Goal: Task Accomplishment & Management: Manage account settings

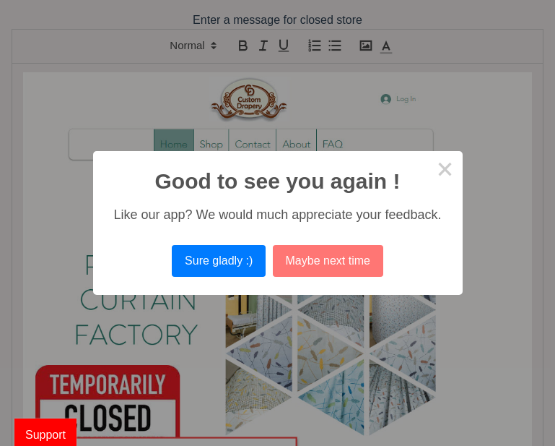
click at [313, 251] on button "Maybe next time" at bounding box center [328, 261] width 110 height 32
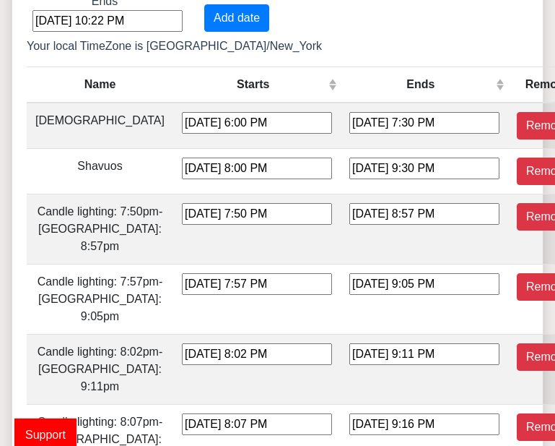
scroll to position [611, 0]
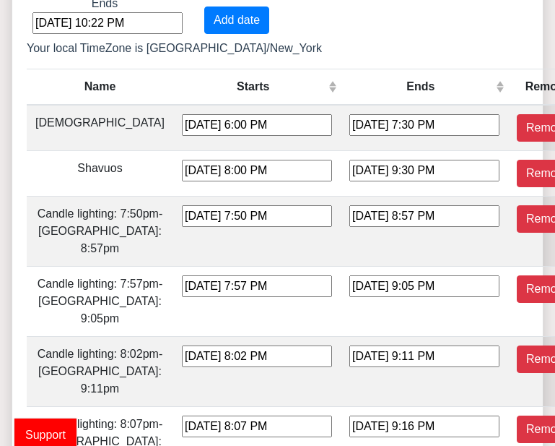
click at [517, 178] on button "Remove" at bounding box center [548, 173] width 62 height 27
type input "[DATE] 7:50 PM"
type input "[DATE] 8:57 PM"
type input "[DATE] 7:57 PM"
type input "[DATE] 9:05 PM"
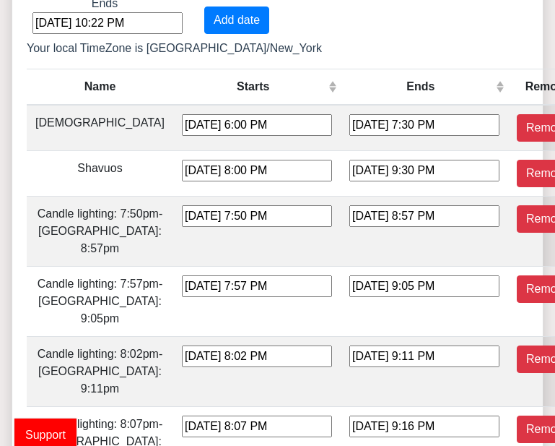
type input "[DATE] 8:02 PM"
type input "[DATE] 9:11 PM"
type input "[DATE] 8:07 PM"
type input "[DATE] 9:16 PM"
type input "[DATE] 8:10 PM"
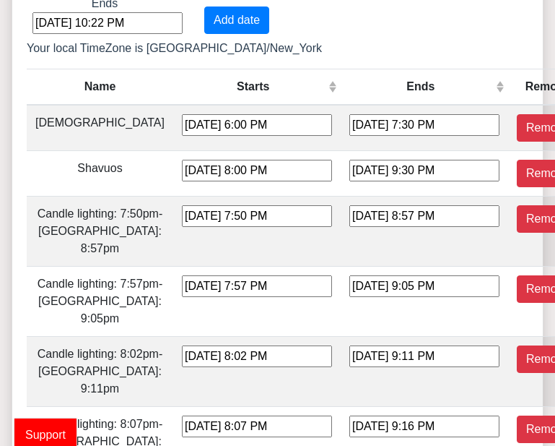
type input "[DATE] 9:20 PM"
type input "[DATE] 8:13 PM"
type input "[DATE] 9:22 PM"
type input "[DATE] 8:13 PM"
type input "[DATE] 9:22 PM"
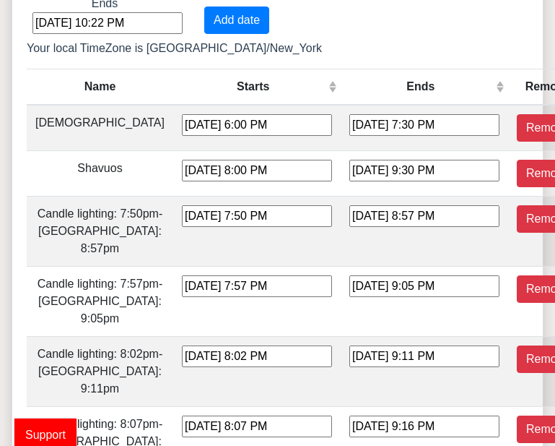
type input "[DATE] 8:12 PM"
type input "[DATE] 9:20 PM"
type input "[DATE] 8:09 PM"
type input "[DATE] 9:16 PM"
type input "[DATE] 8:05 PM"
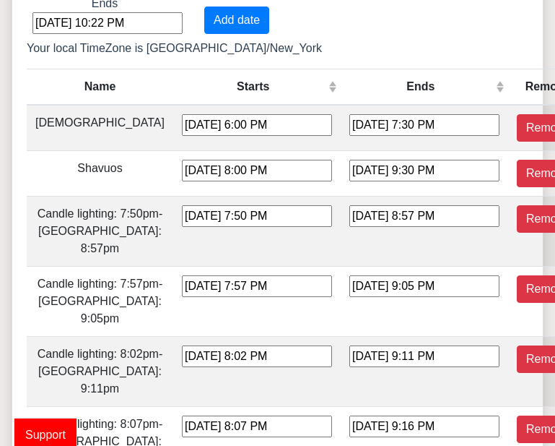
type input "[DATE] 9:10 PM"
type input "[DATE] 7:59 PM"
type input "[DATE] 9:03 PM"
type input "[DATE] 7:51 PM"
type input "[DATE] 8:54 PM"
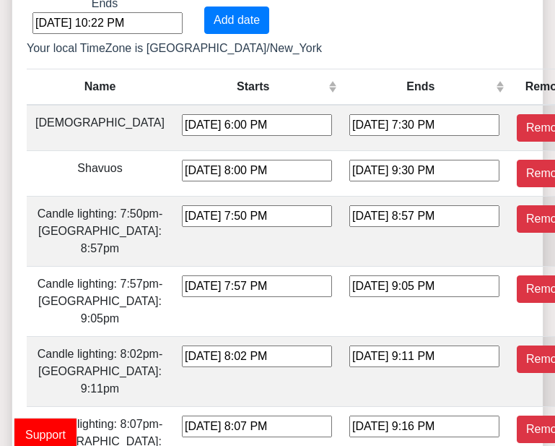
type input "[DATE] 7:43 PM"
type input "[DATE] 8:45 PM"
type input "[DATE] 7:33 PM"
type input "[DATE] 8:34 PM"
type input "[DATE] 7:23 PM"
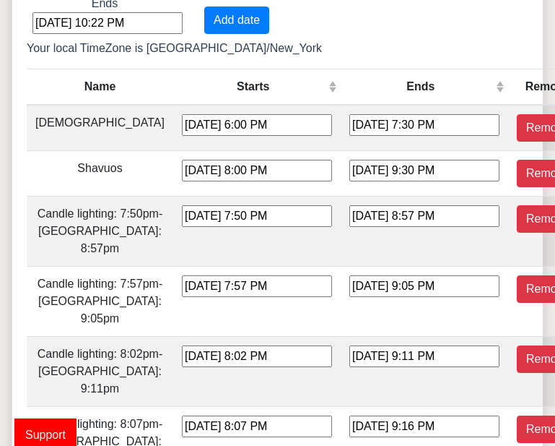
type input "[DATE] 8:23 PM"
type input "[DATE] 7:12 PM"
type input "[DATE] 8:11 PM"
type input "[DATE] 7:01 PM"
type input "[DATE] 7:59 PM"
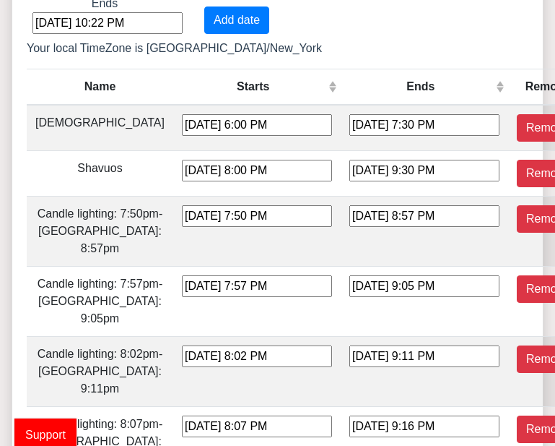
type input "[DATE] 6:49 PM"
type input "[DATE] 7:47 PM"
type input "[DATE] 6:37 PM"
type input "[DATE] 7:34 PM"
type input "[DATE] 6:25 PM"
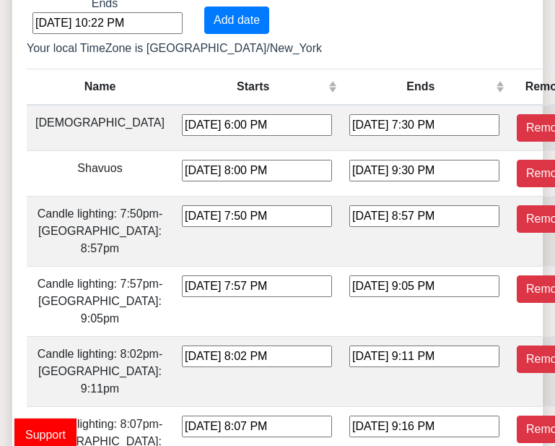
type input "[DATE] 7:23 PM"
type input "[DATE] 6:14 PM"
type input "[DATE] 7:11 PM"
type input "[DATE] 6:02 PM"
type input "[DATE] 7:00 PM"
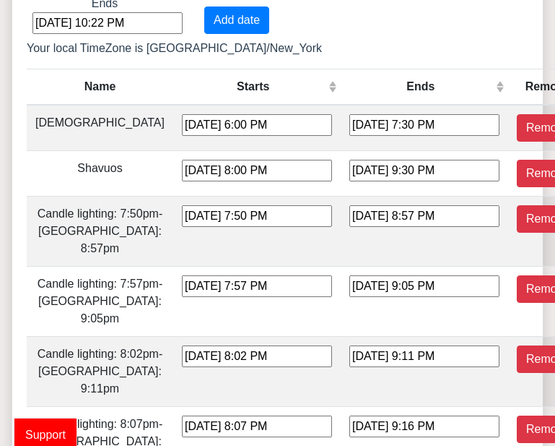
type input "[DATE] 5:52 PM"
type input "[DATE] 6:50 PM"
type input "[DATE] 5:42 PM"
type input "[DATE] 6:41 PM"
type input "[DATE] 5:33 PM"
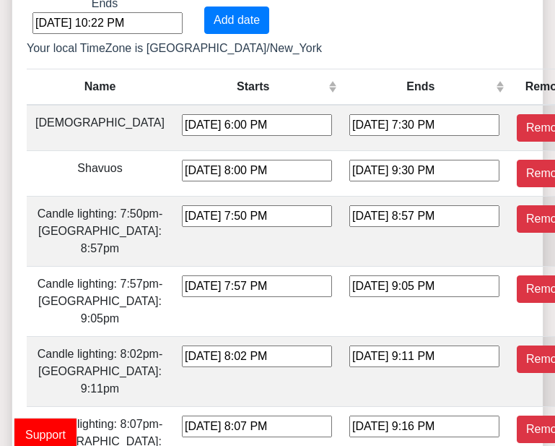
type input "[DATE] 6:32 PM"
type input "[DATE] 4:25 PM"
type input "[DATE] 5:25 PM"
type input "[DATE] 4:19 PM"
type input "[DATE] 5:20 PM"
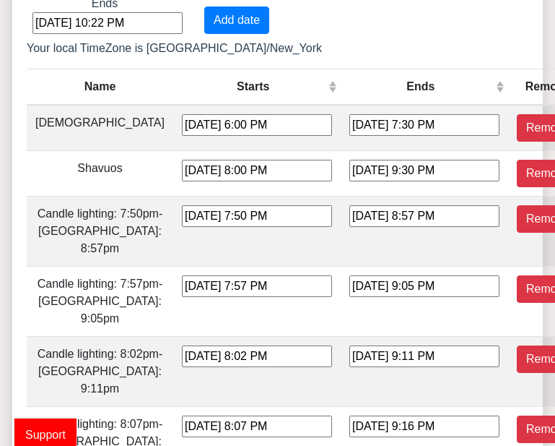
type input "[DATE] 4:14 PM"
type input "[DATE] 5:16 PM"
type input "[DATE] 4:11 PM"
type input "[DATE] 5:14 PM"
type input "[DATE] 4:10 PM"
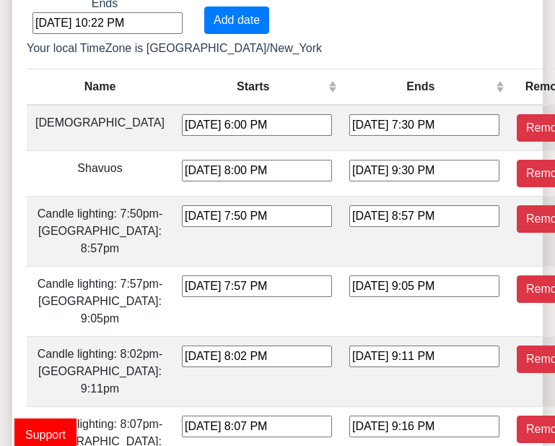
type input "[DATE] 5:13 PM"
type input "[DATE] 4:10 PM"
type input "[DATE] 5:15 PM"
type input "[DATE] 4:13 PM"
type input "[DATE] 5:17 PM"
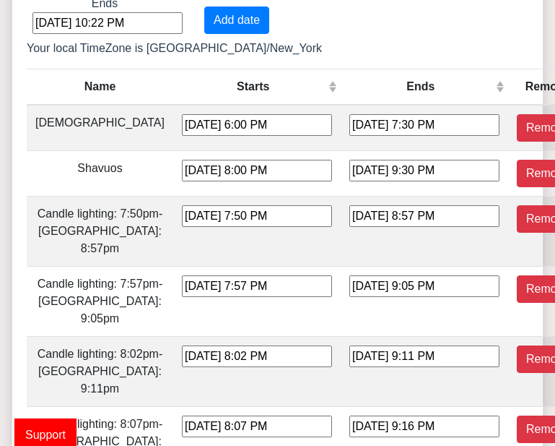
type input "[DATE] 4:17 PM"
type input "[DATE] 5:22 PM"
type input "[DATE] 4:23 PM"
type input "[DATE] 5:27 PM"
type input "[DATE] 4:29 PM"
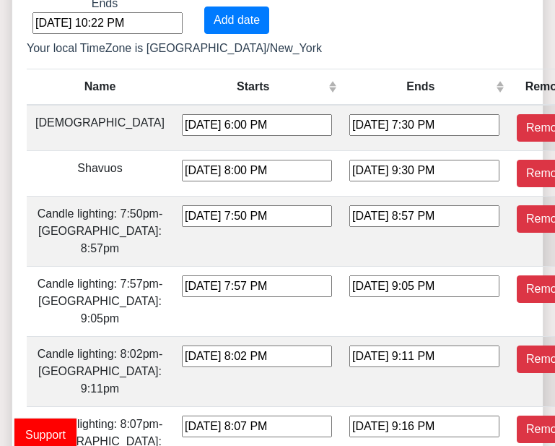
type input "[DATE] 5:34 PM"
type input "[DATE] 4:37 PM"
type input "[DATE] 5:41 PM"
type input "[DATE] 4:46 PM"
type input "[DATE] 5:49 PM"
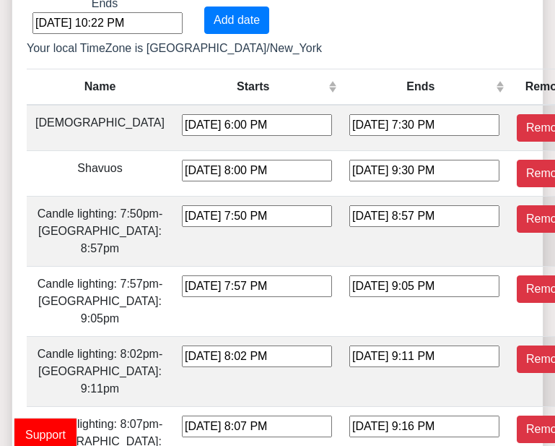
type input "[DATE] 4:54 PM"
type input "[DATE] 5:57 PM"
type input "[DATE] 5:03 PM"
type input "[DATE] 6:05 PM"
type input "[DATE] 5:11 PM"
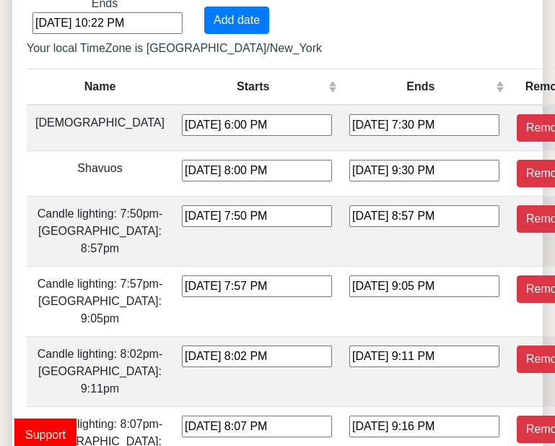
type input "[DATE] 6:13 PM"
type input "[DATE] 5:20 PM"
type input "[DATE] 6:20 PM"
type input "[DATE] 5:28 PM"
type input "[DATE] 6:28 PM"
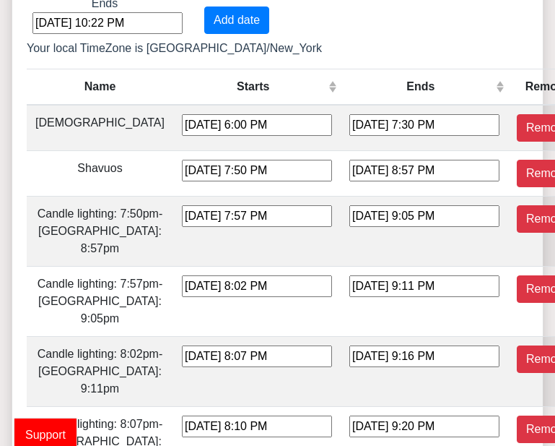
type input "[DATE] 5:36 PM"
type input "[DATE] 6:36 PM"
type input "[DATE] 6:43 PM"
type input "[DATE] 7:44 PM"
type input "[DATE] 6:51 PM"
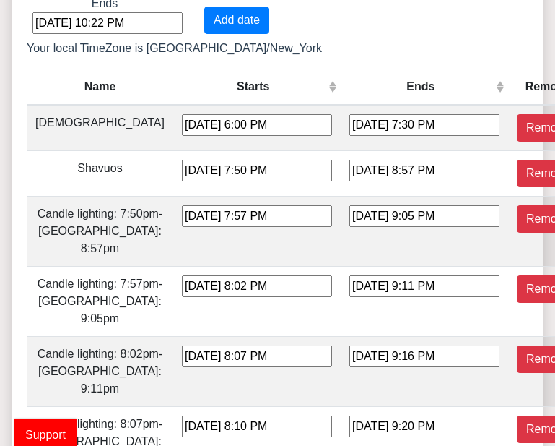
type input "[DATE] 7:51 PM"
type input "[DATE] 6:58 PM"
type input "[DATE] 7:59 PM"
type input "[DATE] 7:06 PM"
type input "[DATE] 8:07 PM"
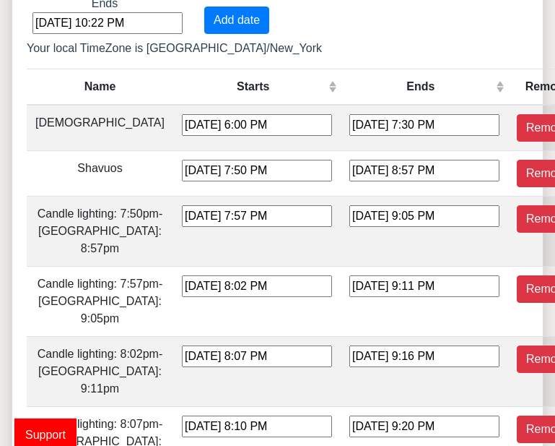
type input "[DATE] 7:13 PM"
type input "[DATE] 8:15 PM"
type input "[DATE] 7:20 PM"
type input "[DATE] 8:23 PM"
type input "[DATE] 7:28 PM"
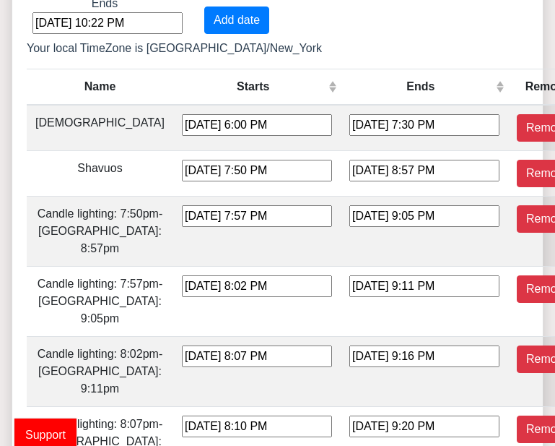
type input "[DATE] 8:31 PM"
type input "[DATE] 7:35 PM"
type input "[DATE] 8:40 PM"
type input "[DATE] 7:42 PM"
type input "[DATE] 8:48 PM"
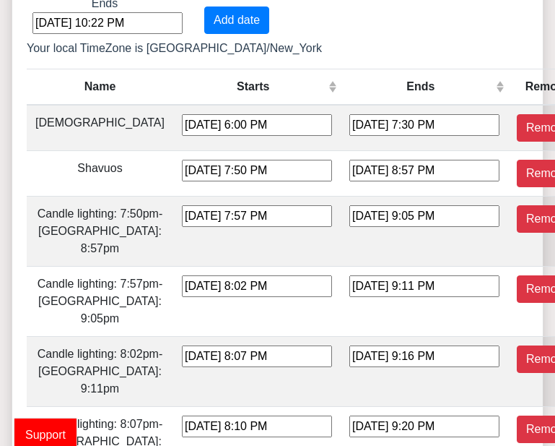
type input "[DATE] 7:49 PM"
type input "[DATE] 8:56 PM"
type input "[DATE] 7:56 PM"
type input "[DATE] 9:03 PM"
type input "[DATE] 8:01 PM"
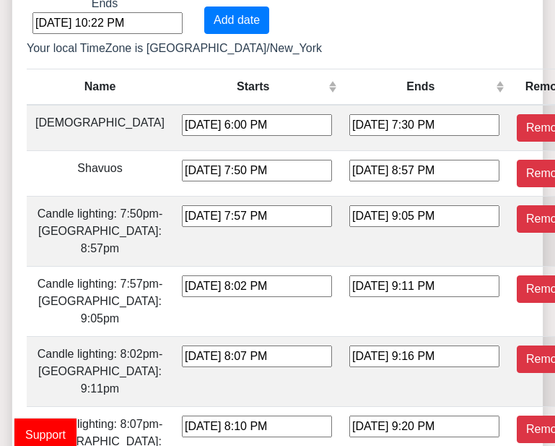
type input "[DATE] 9:10 PM"
type input "[DATE] 8:06 PM"
type input "[DATE] 9:15 PM"
type input "[DATE] 8:10 PM"
type input "[DATE] 9:19 PM"
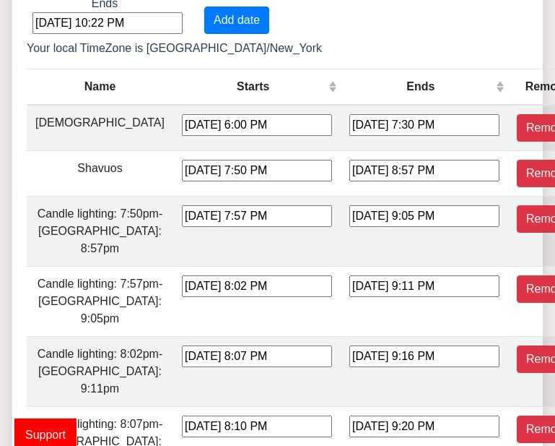
type input "[DATE] 8:12 PM"
type input "[DATE] 9:22 PM"
type input "[DATE] 8:13 PM"
type input "[DATE] 9:22 PM"
type input "[DATE] 8:12 PM"
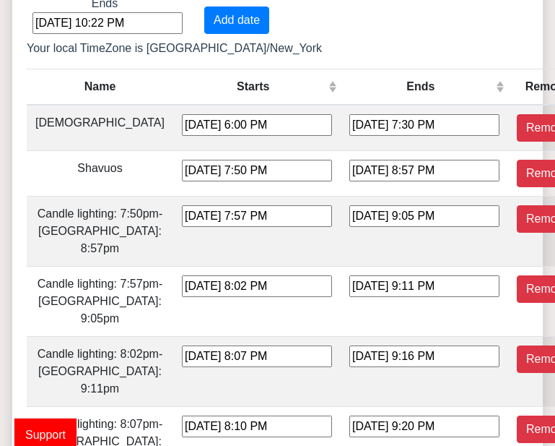
type input "[DATE] 9:20 PM"
type input "[DATE] 8:10 PM"
type input "[DATE] 9:17 PM"
type input "[DATE] 8:05 PM"
type input "[DATE] 9:11 PM"
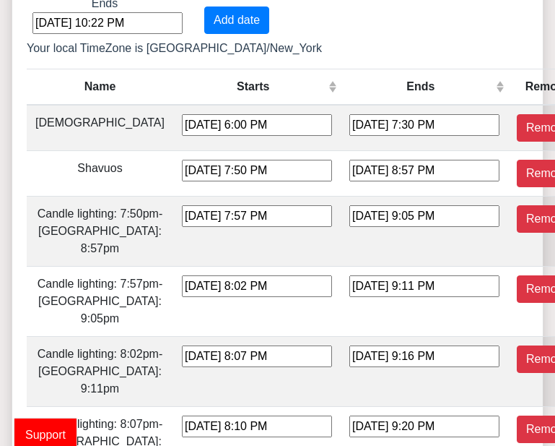
type input "[DATE] 8:00 PM"
type input "[DATE] 9:04 PM"
type input "[DATE] 7:53 PM"
type input "[DATE] 8:56 PM"
type input "[DATE] 7:44 PM"
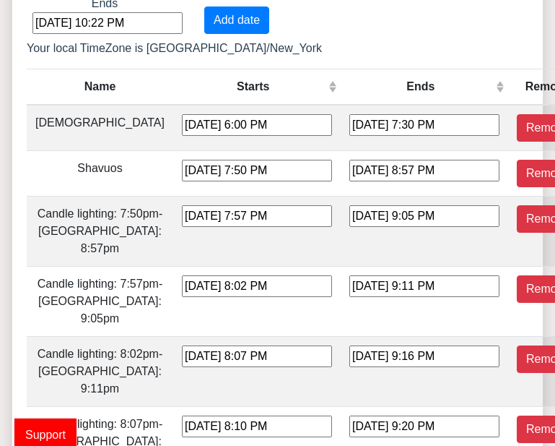
type input "[DATE] 8:46 PM"
type input "[DATE] 7:35 PM"
type input "[DATE] 8:36 PM"
type input "[DATE] 7:25 PM"
type input "[DATE] 8:25 PM"
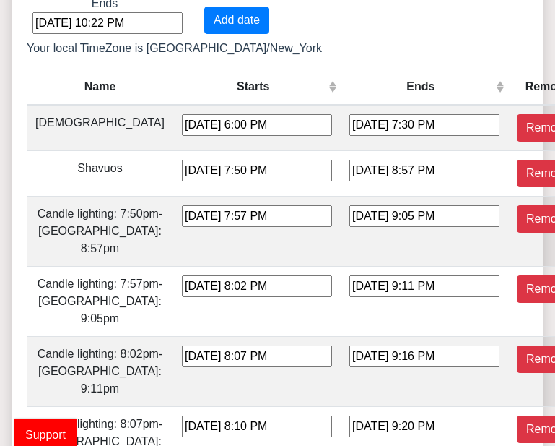
type input "[DATE] 7:14 PM"
type input "[DATE] 8:13 PM"
type input "[DATE] 7:03 PM"
type input "[DATE] 8:01 PM"
type input "[DATE] 6:51 PM"
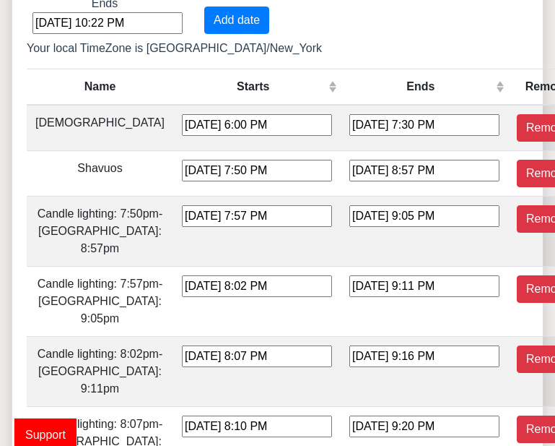
type input "[DATE] 7:49 PM"
type input "[DATE] 6:39 PM"
type input "[DATE] 7:37 PM"
type input "[DATE] 6:27 PM"
type input "[DATE] 7:25 PM"
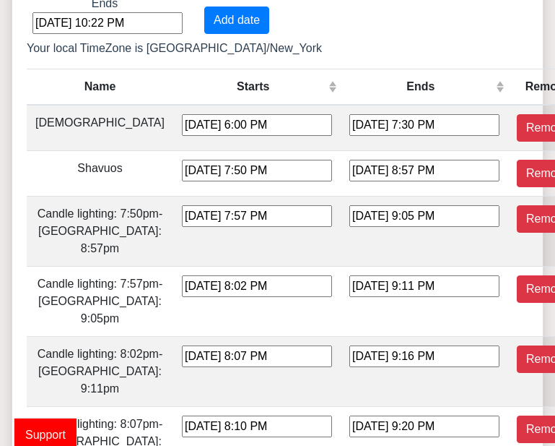
type input "[DATE] 6:16 PM"
type input "[DATE] 7:13 PM"
type input "[DATE] 6:04 PM"
type input "[DATE] 7:02 PM"
type input "[DATE] 5:54 PM"
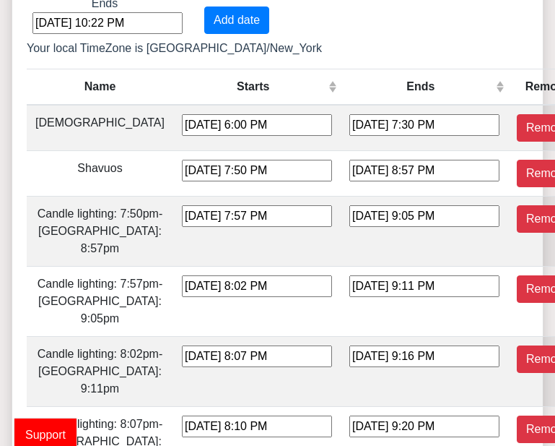
type input "[DATE] 6:52 PM"
type input "[DATE] 5:44 PM"
type input "[DATE] 6:42 PM"
type input "[DATE] 5:34 PM"
type input "[DATE] 6:34 PM"
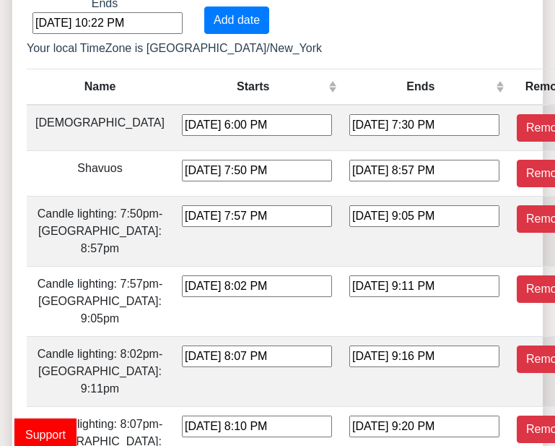
type input "[DATE] 4:26 PM"
type input "[DATE] 5:27 PM"
type input "[DATE] 4:20 PM"
type input "[DATE] 5:21 PM"
type input "[DATE] 4:15 PM"
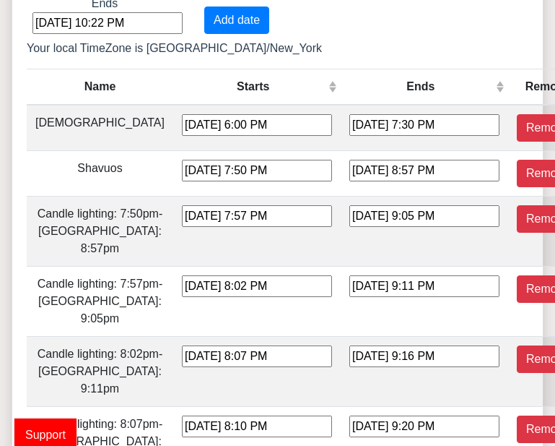
type input "[DATE] 5:17 PM"
type input "[DATE] 4:11 PM"
type input "[DATE] 5:14 PM"
type input "[DATE] 4:10 PM"
type input "[DATE] 5:13 PM"
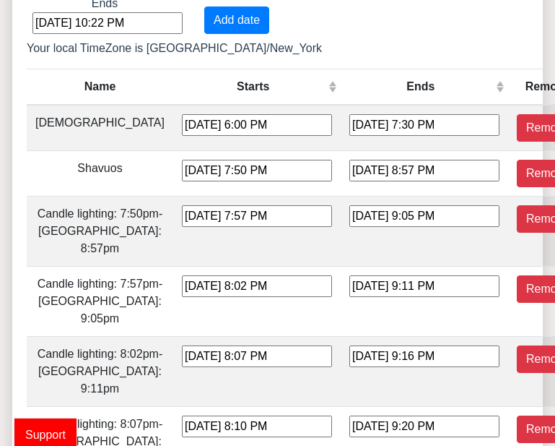
type input "[DATE] 4:10 PM"
type input "[DATE] 5:14 PM"
type input "[DATE] 4:12 PM"
type input "[DATE] 5:17 PM"
type input "[DATE] 4:16 PM"
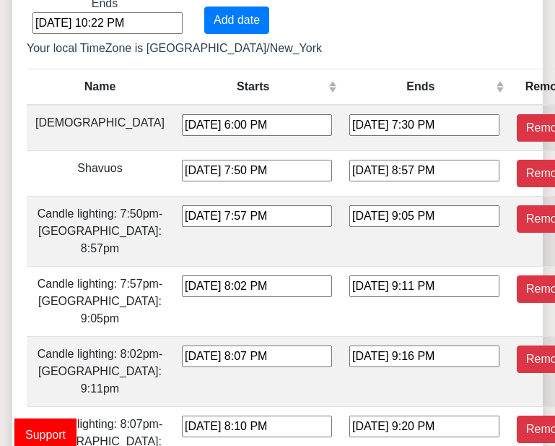
type input "[DATE] 5:21 PM"
type input "[DATE] 4:22 PM"
type input "[DATE] 5:26 PM"
type input "[DATE] 4:28 PM"
type input "[DATE] 5:33 PM"
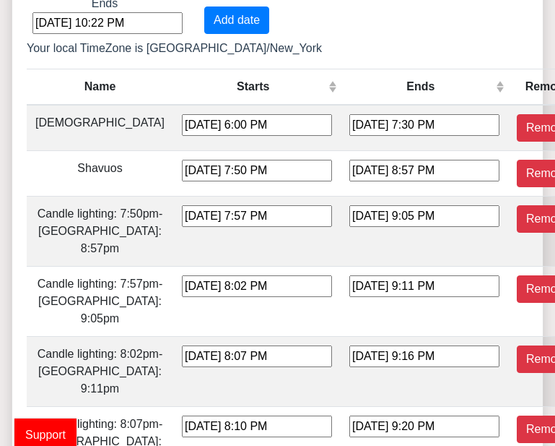
type input "[DATE] 4:36 PM"
type input "[DATE] 5:40 PM"
type input "[DATE] 4:44 PM"
type input "[DATE] 5:47 PM"
type input "[DATE] 4:53 PM"
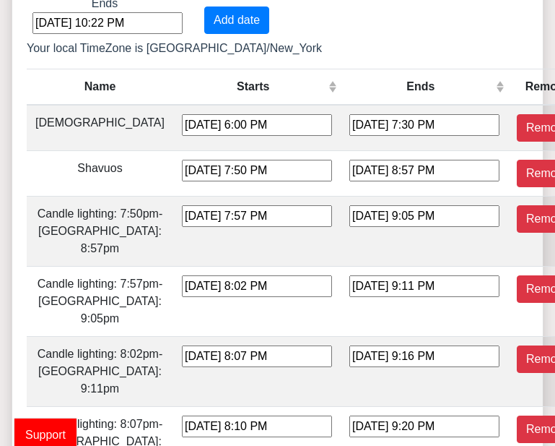
type input "[DATE] 5:55 PM"
type input "[DATE] 5:01 PM"
type input "[DATE] 6:03 PM"
type input "[DATE] 5:10 PM"
type input "[DATE] 6:11 PM"
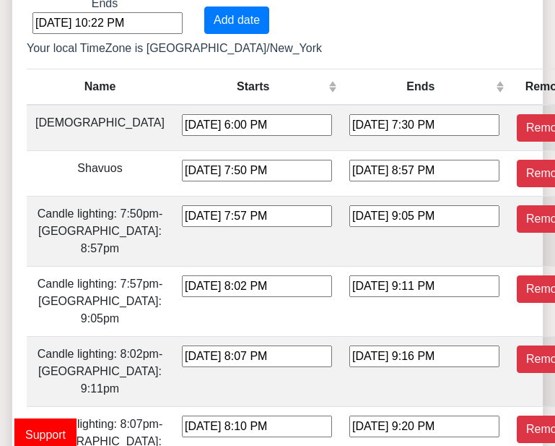
type input "[DATE] 5:18 PM"
type input "[DATE] 6:19 PM"
type input "[DATE] 5:26 PM"
type input "[DATE] 6:27 PM"
type input "[DATE] 5:34 PM"
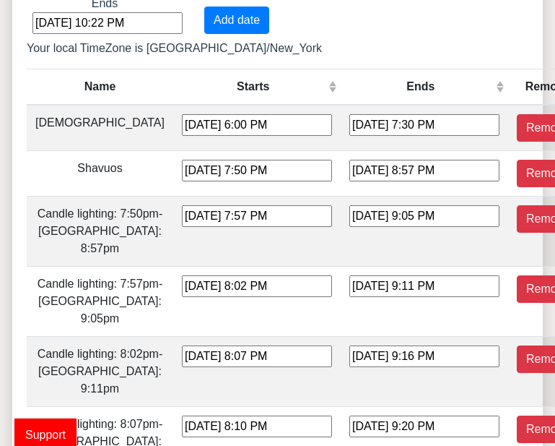
type input "[DATE] 6:35 PM"
type input "[DATE] 6:42 PM"
type input "[DATE] 7:42 PM"
type input "[DATE] 6:50 PM"
type input "[DATE] 7:50 PM"
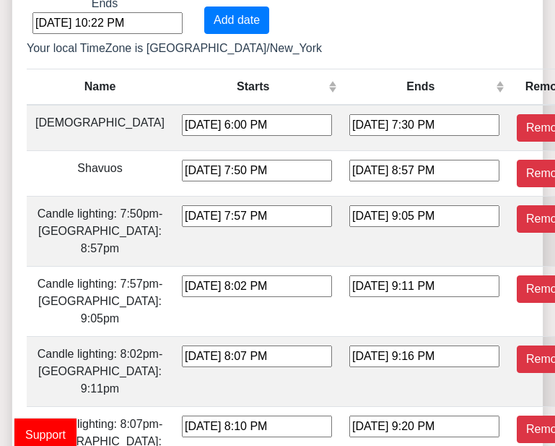
type input "[DATE] 6:57 PM"
type input "[DATE] 7:58 PM"
type input "[DATE] 7:04 PM"
type input "[DATE] 8:05 PM"
type input "[DATE] 7:12 PM"
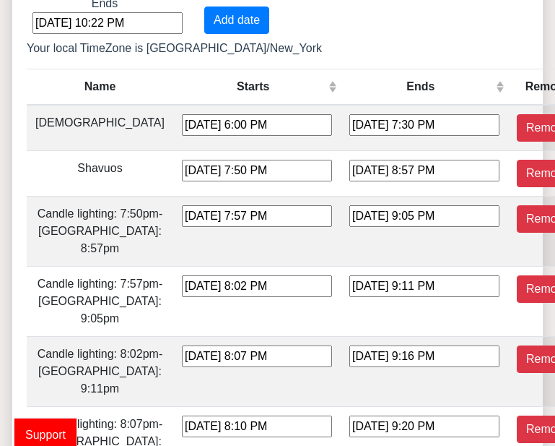
type input "[DATE] 8:13 PM"
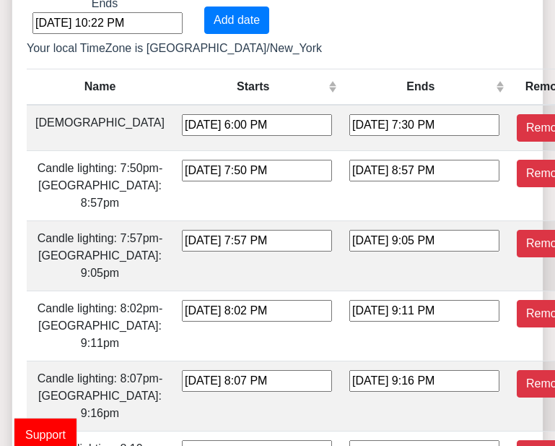
click at [517, 125] on button "Remove" at bounding box center [548, 127] width 62 height 27
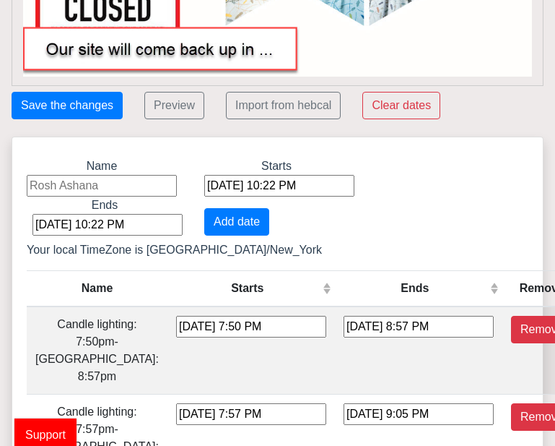
scroll to position [409, 0]
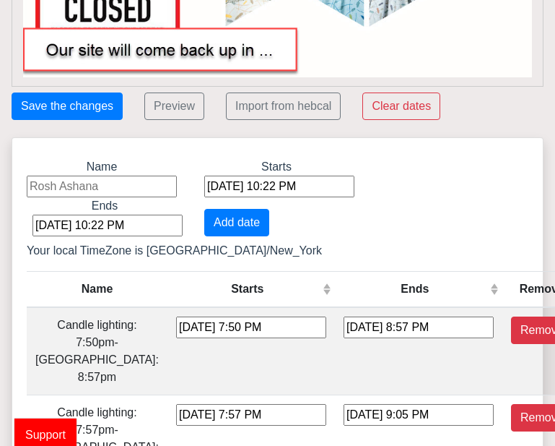
click at [289, 188] on div "[DATE] 10:22 PM" at bounding box center [279, 186] width 150 height 22
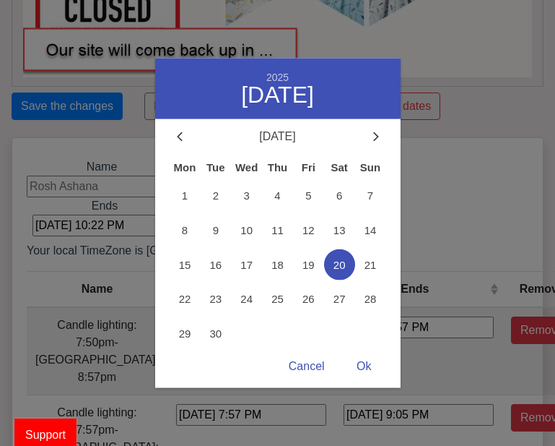
click at [216, 299] on span "23" at bounding box center [215, 299] width 31 height 31
click at [367, 359] on div "Ok" at bounding box center [363, 366] width 43 height 28
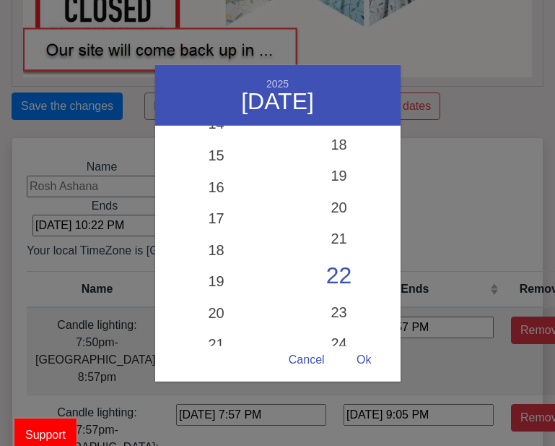
scroll to position [458, 0]
click at [222, 283] on div "19" at bounding box center [216, 281] width 123 height 32
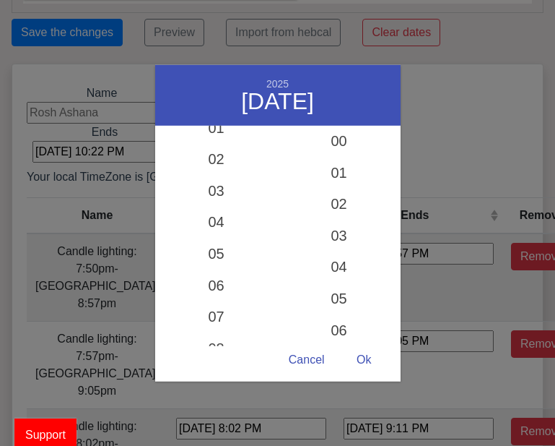
scroll to position [483, 0]
click at [343, 134] on div "00" at bounding box center [339, 142] width 123 height 32
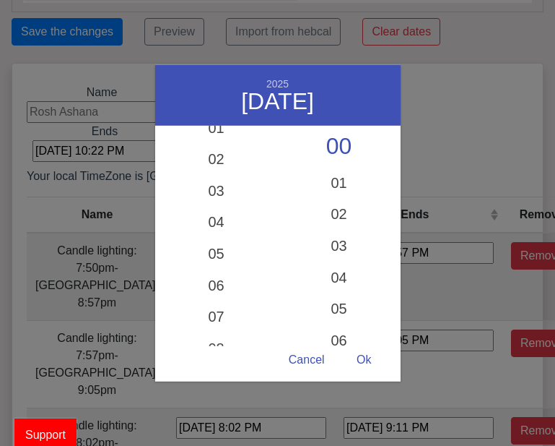
click at [368, 357] on div "Ok" at bounding box center [363, 360] width 43 height 28
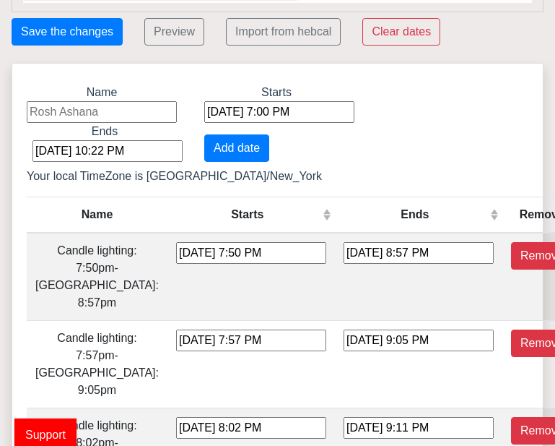
click at [183, 140] on div "[DATE] 10:22 PM" at bounding box center [107, 151] width 150 height 22
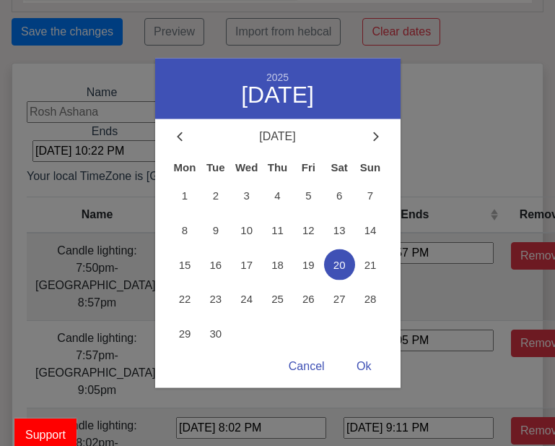
click at [283, 304] on span "25" at bounding box center [277, 299] width 31 height 31
click at [369, 360] on div "Ok" at bounding box center [363, 366] width 43 height 28
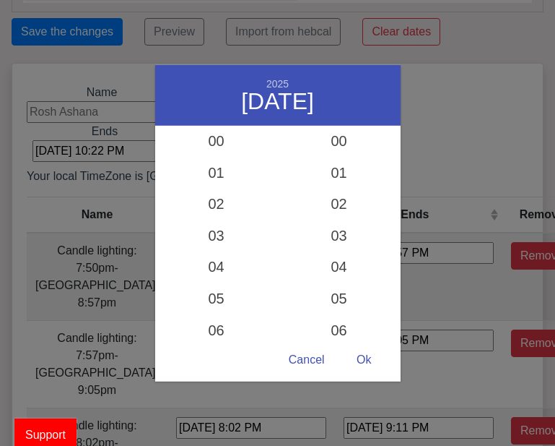
scroll to position [563, 0]
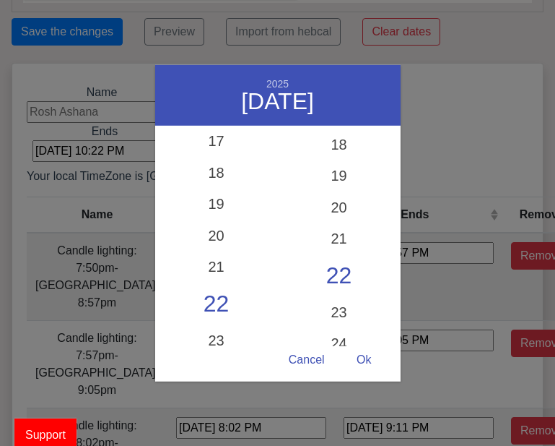
click at [365, 360] on div "Ok" at bounding box center [363, 360] width 43 height 28
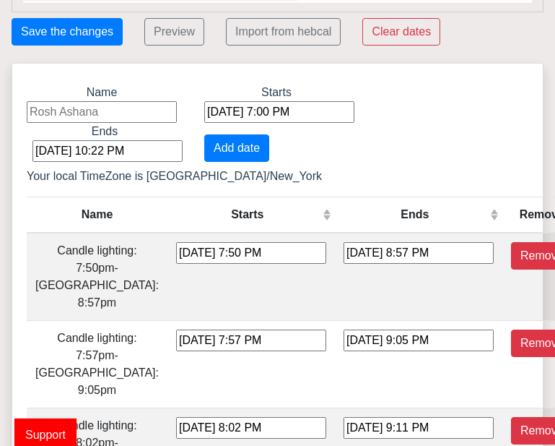
click at [183, 140] on div "[DATE] 10:22 PM" at bounding box center [107, 151] width 150 height 22
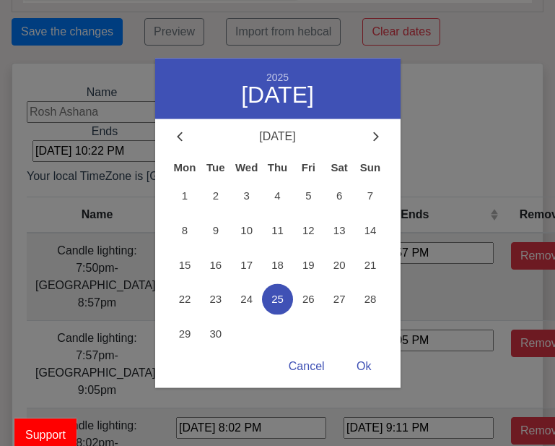
click at [378, 358] on div "Ok" at bounding box center [363, 366] width 43 height 28
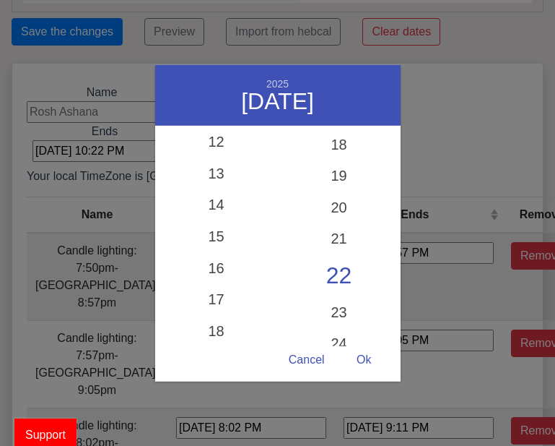
scroll to position [379, 0]
click at [232, 243] on div "15" at bounding box center [216, 235] width 123 height 32
click at [232, 274] on div "16" at bounding box center [216, 276] width 123 height 32
click at [230, 308] on div "17" at bounding box center [216, 308] width 123 height 32
click at [231, 341] on div "18" at bounding box center [216, 339] width 123 height 32
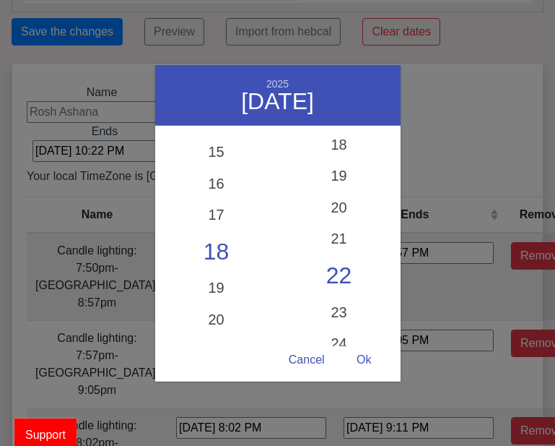
scroll to position [463, 0]
click at [226, 313] on div "20" at bounding box center [216, 319] width 123 height 32
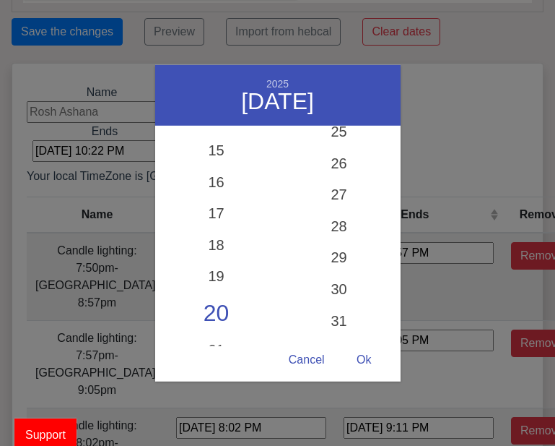
scroll to position [811, 0]
click at [371, 355] on div "Ok" at bounding box center [363, 360] width 43 height 28
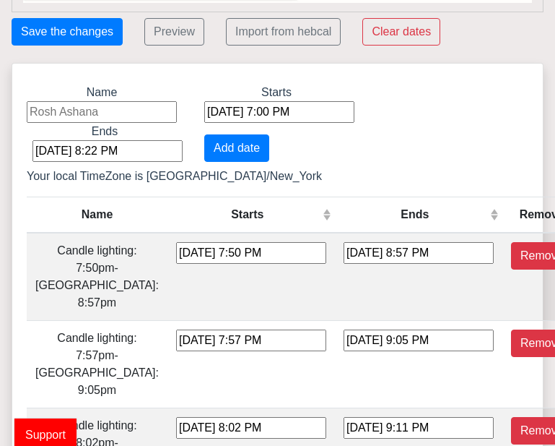
click at [390, 262] on div "[DATE] 8:57 PM" at bounding box center [419, 253] width 150 height 22
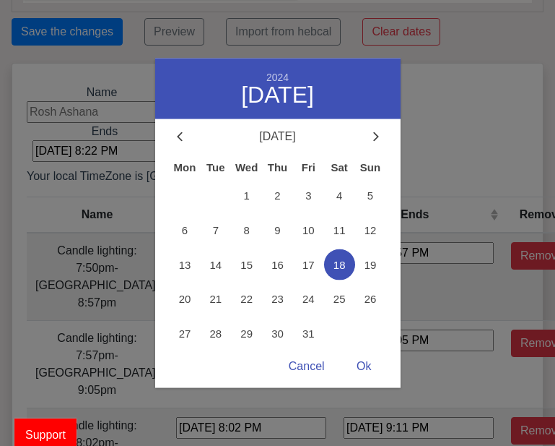
click at [367, 357] on div "Ok" at bounding box center [363, 366] width 43 height 28
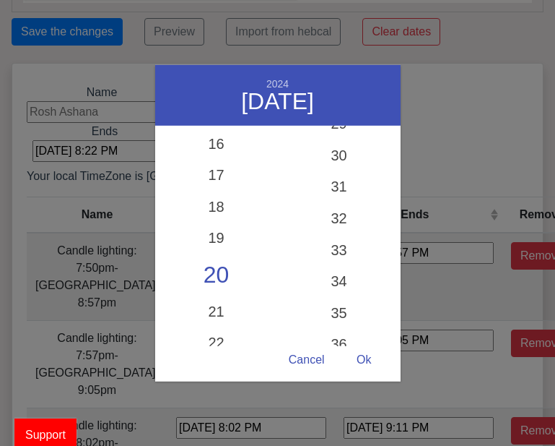
scroll to position [920, 0]
click at [339, 154] on div "30" at bounding box center [339, 166] width 123 height 32
click at [365, 362] on div "Ok" at bounding box center [363, 360] width 43 height 28
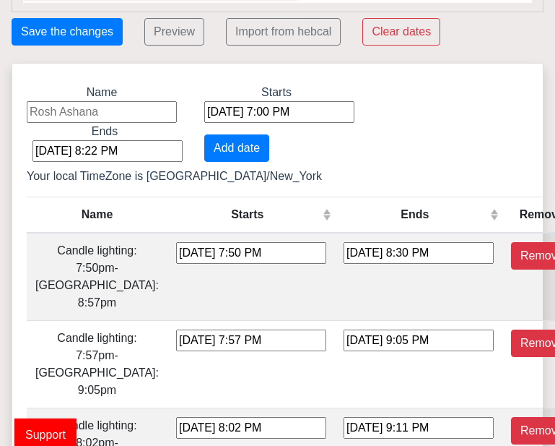
click at [56, 31] on button "Save the changes" at bounding box center [67, 31] width 111 height 27
click at [173, 31] on button "Preview" at bounding box center [174, 31] width 60 height 27
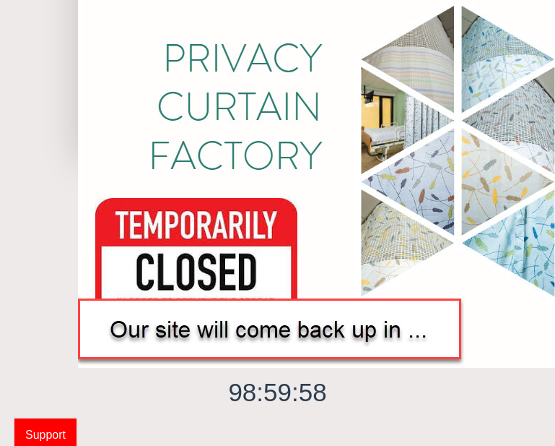
scroll to position [752, 0]
